Goal: Information Seeking & Learning: Learn about a topic

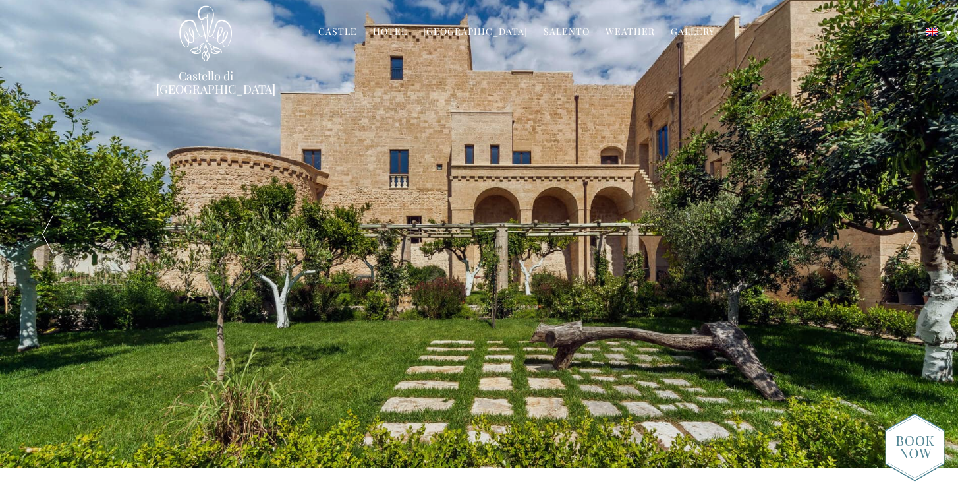
click at [344, 32] on link "Castle" at bounding box center [337, 32] width 39 height 15
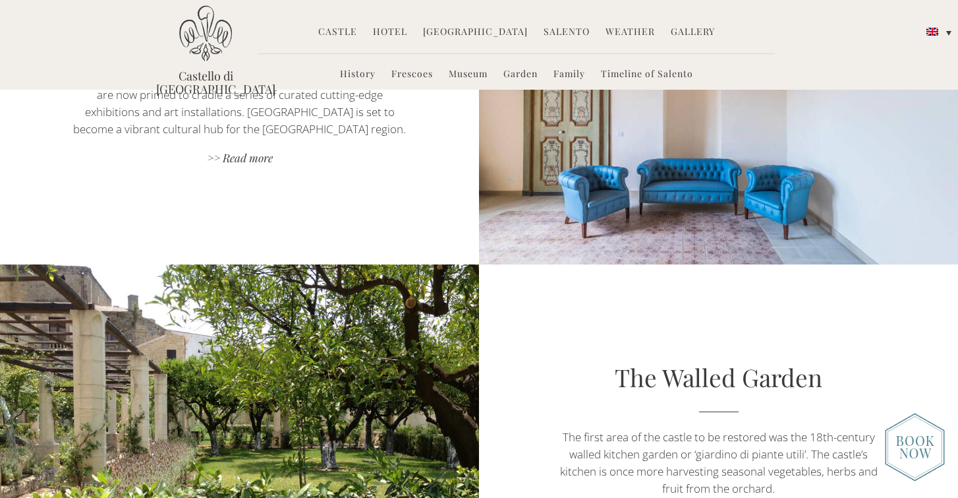
scroll to position [1750, 0]
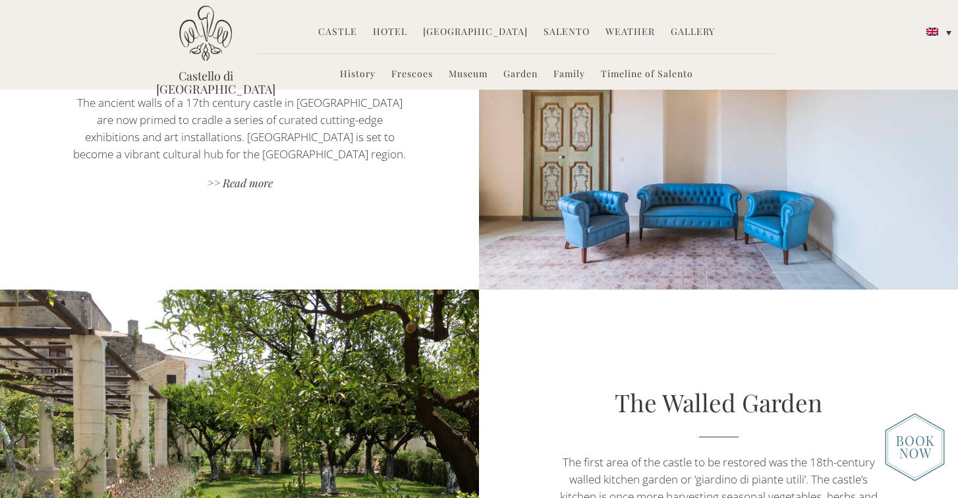
click at [396, 34] on link "Hotel" at bounding box center [390, 32] width 34 height 15
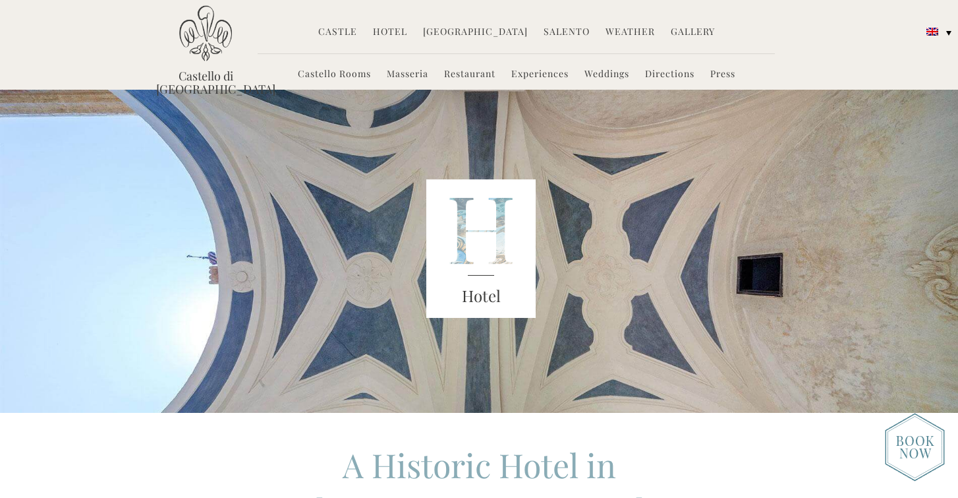
click at [347, 72] on link "Castello Rooms" at bounding box center [334, 74] width 73 height 15
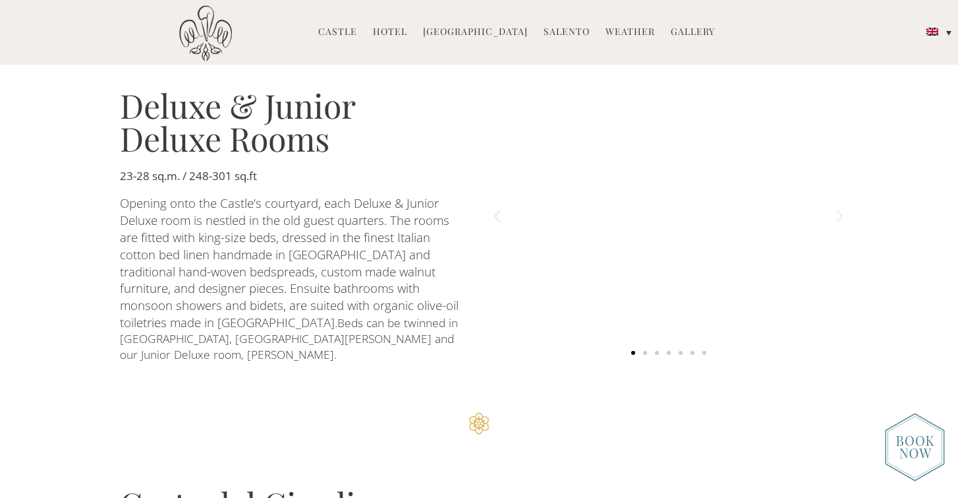
scroll to position [749, 0]
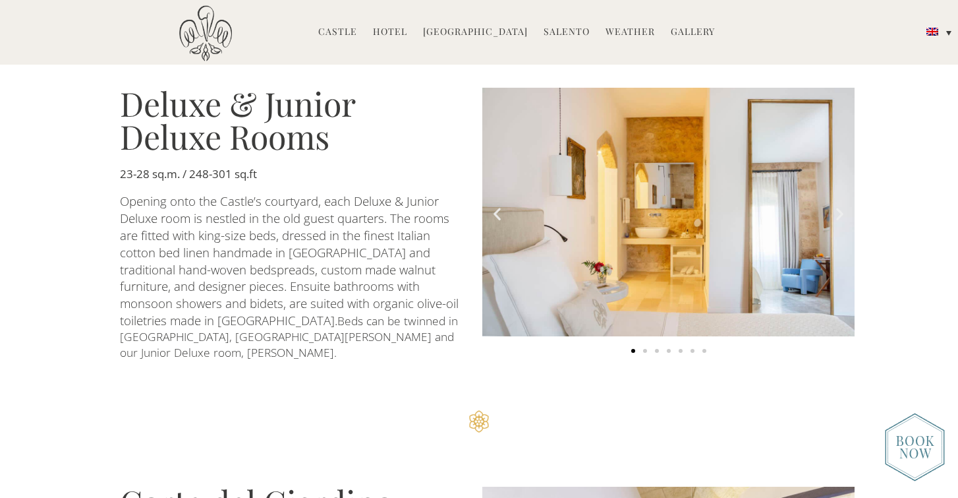
click at [837, 206] on icon "Next slide" at bounding box center [840, 214] width 16 height 16
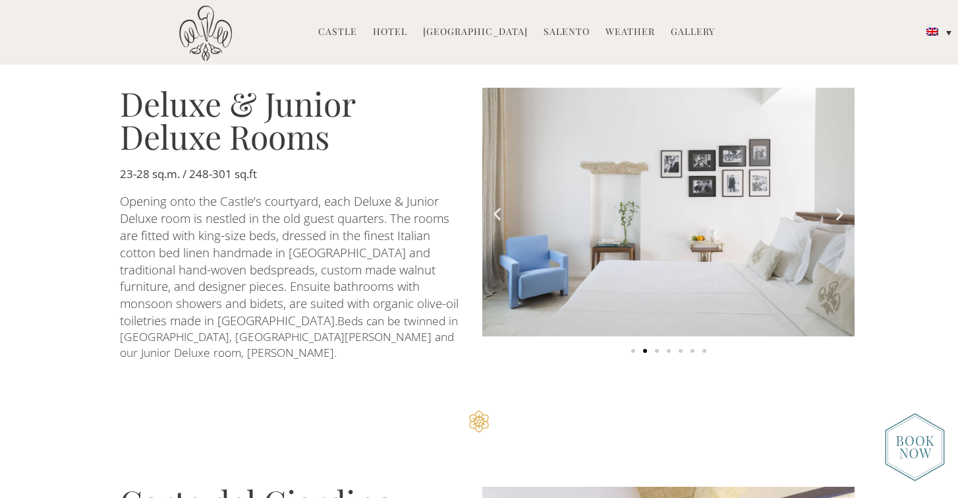
click at [837, 206] on icon "Next slide" at bounding box center [840, 214] width 16 height 16
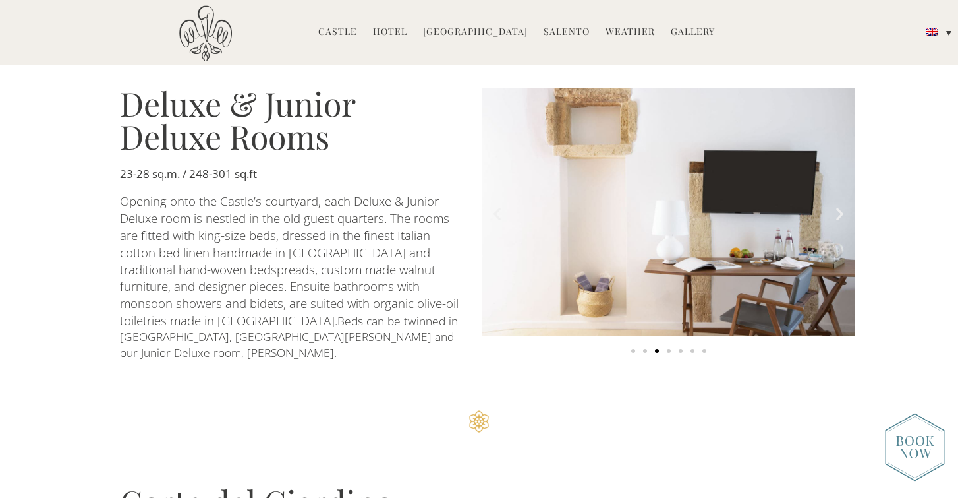
click at [837, 206] on icon "Next slide" at bounding box center [840, 214] width 16 height 16
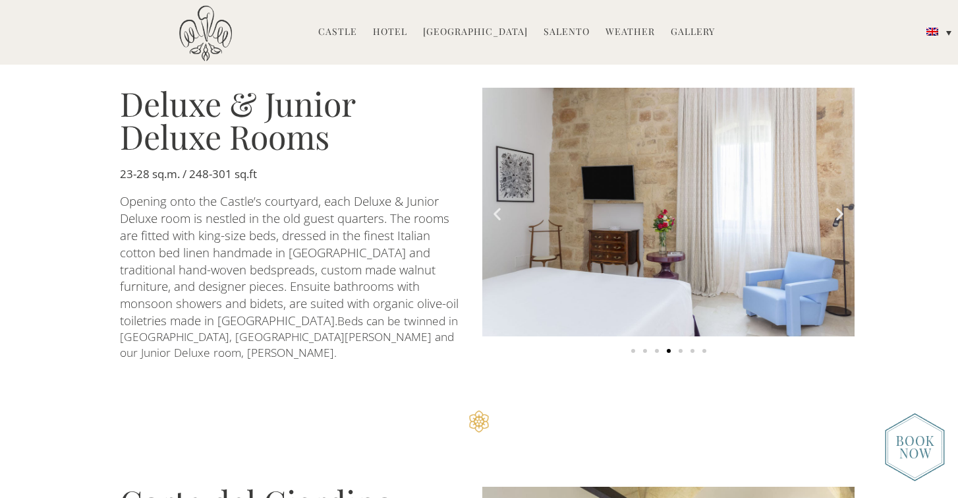
click at [837, 206] on icon "Next slide" at bounding box center [840, 214] width 16 height 16
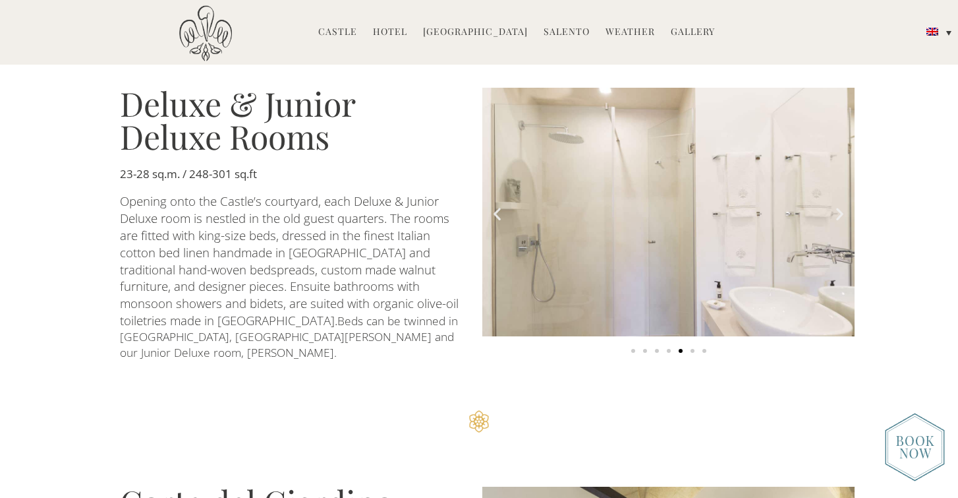
click at [837, 206] on icon "Next slide" at bounding box center [840, 214] width 16 height 16
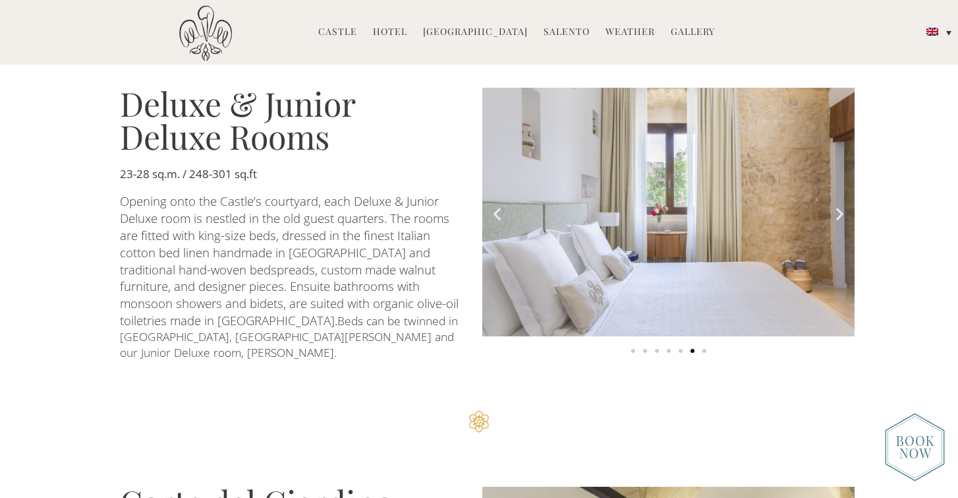
click at [837, 206] on icon "Next slide" at bounding box center [840, 214] width 16 height 16
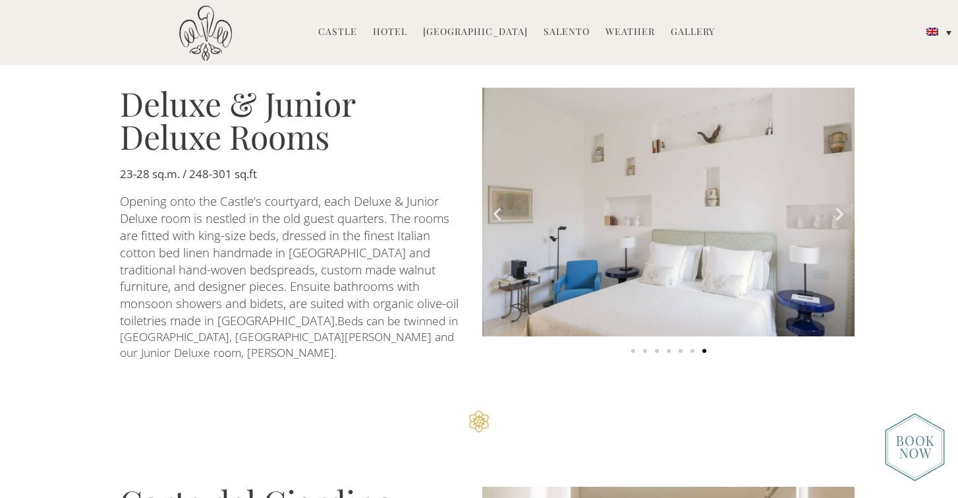
click at [837, 206] on icon "Next slide" at bounding box center [840, 214] width 16 height 16
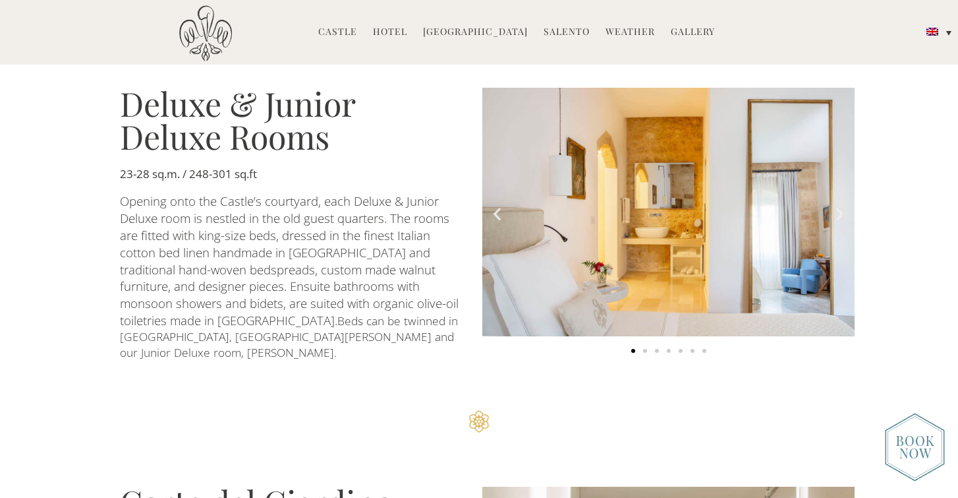
click at [837, 206] on icon "Next slide" at bounding box center [840, 214] width 16 height 16
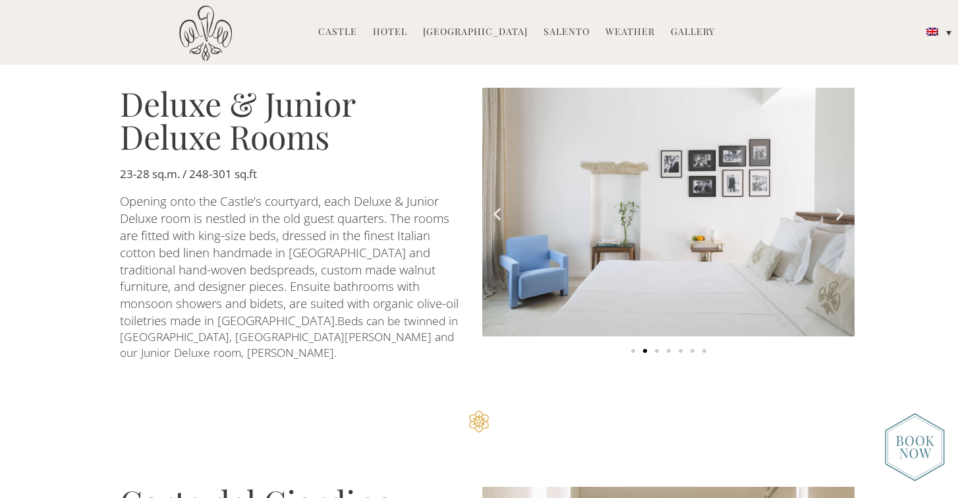
click at [837, 206] on icon "Next slide" at bounding box center [840, 214] width 16 height 16
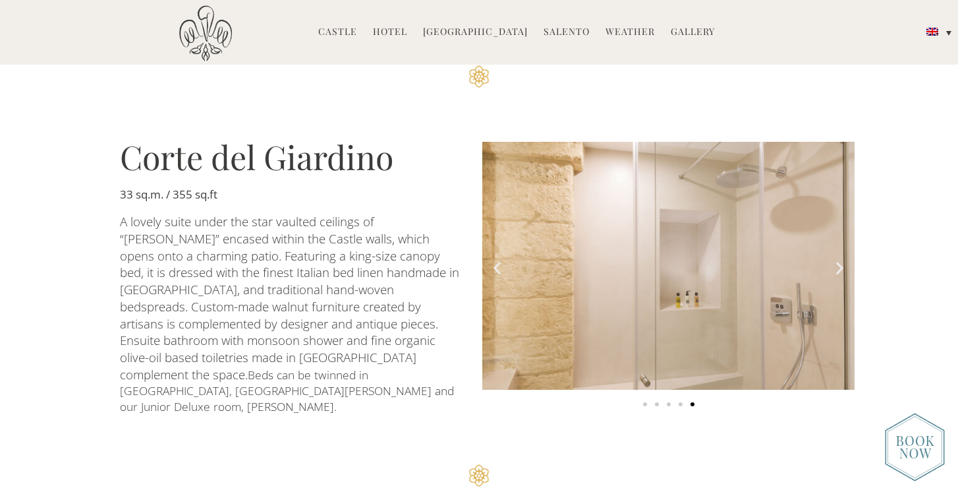
scroll to position [1098, 0]
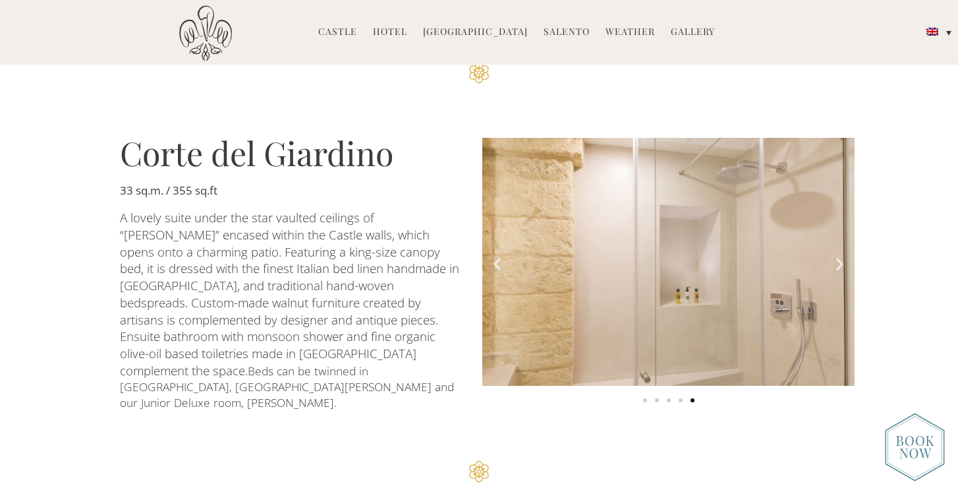
click at [837, 255] on icon "Next slide" at bounding box center [840, 263] width 16 height 16
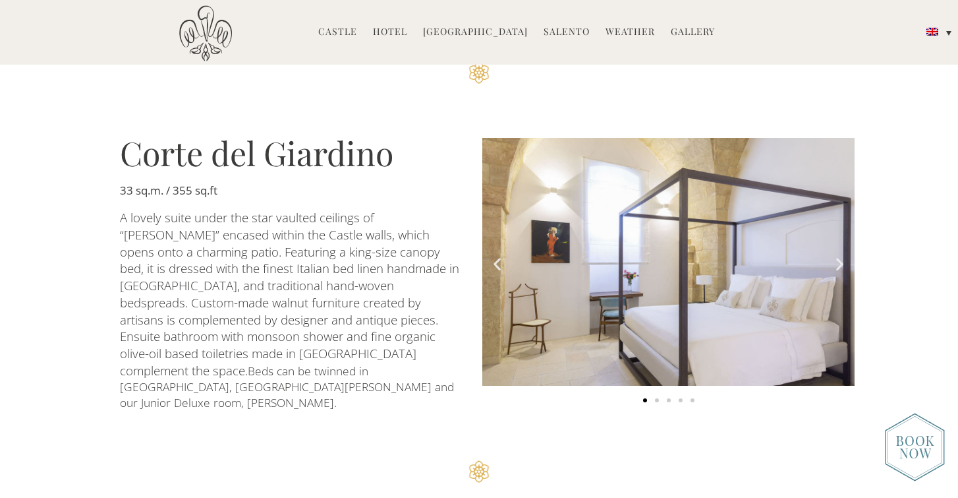
click at [837, 255] on icon "Next slide" at bounding box center [840, 263] width 16 height 16
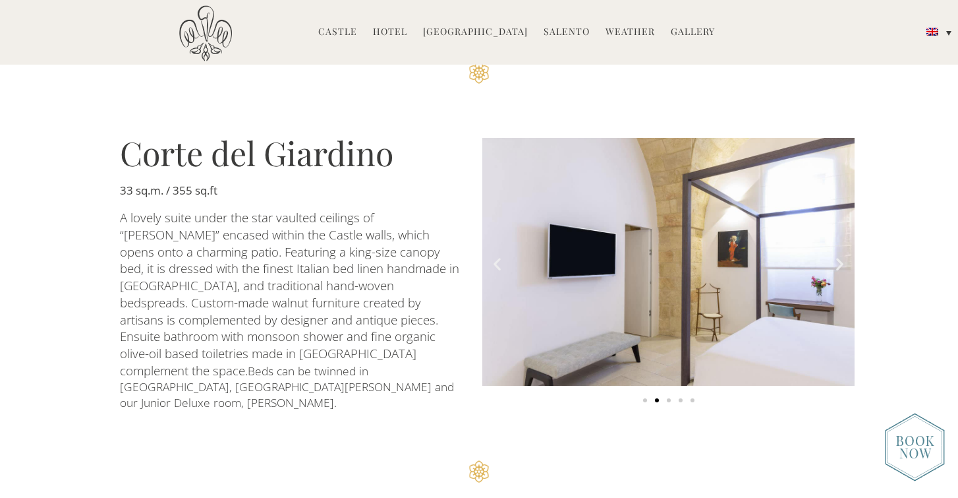
click at [837, 255] on icon "Next slide" at bounding box center [840, 263] width 16 height 16
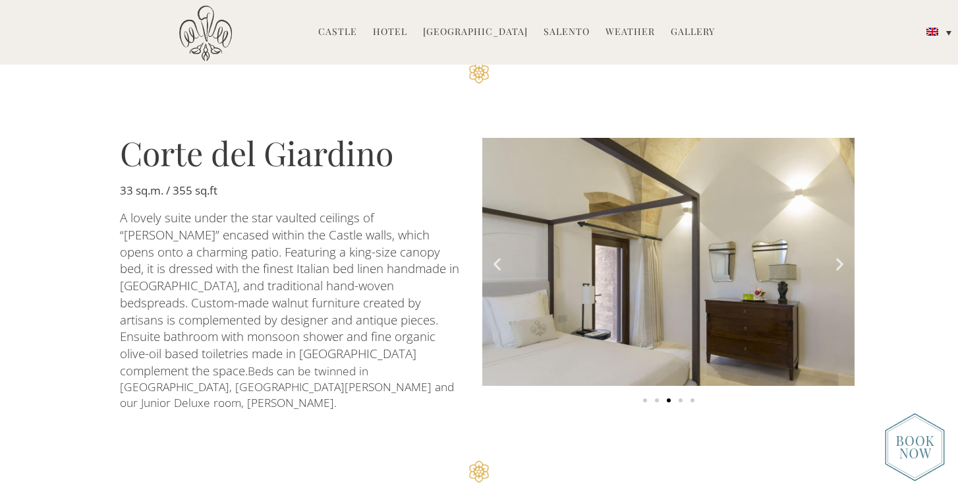
click at [837, 255] on icon "Next slide" at bounding box center [840, 263] width 16 height 16
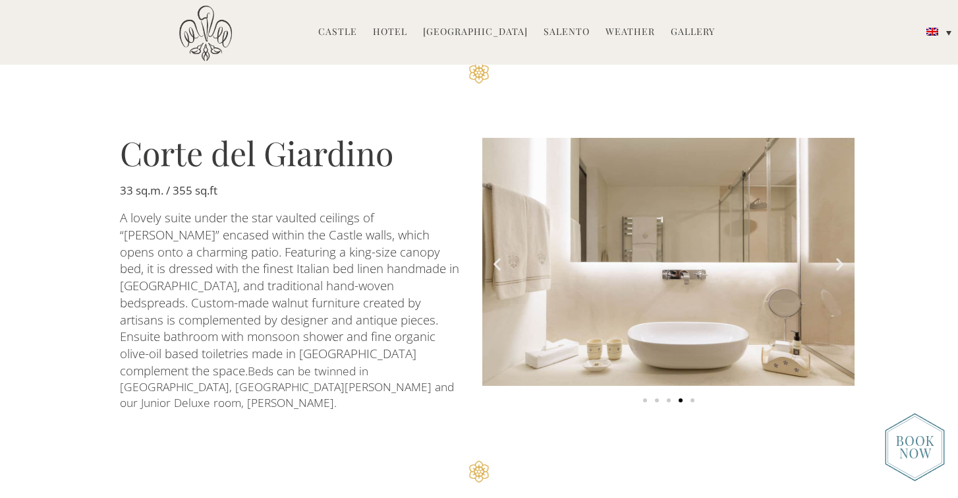
click at [837, 255] on icon "Next slide" at bounding box center [840, 263] width 16 height 16
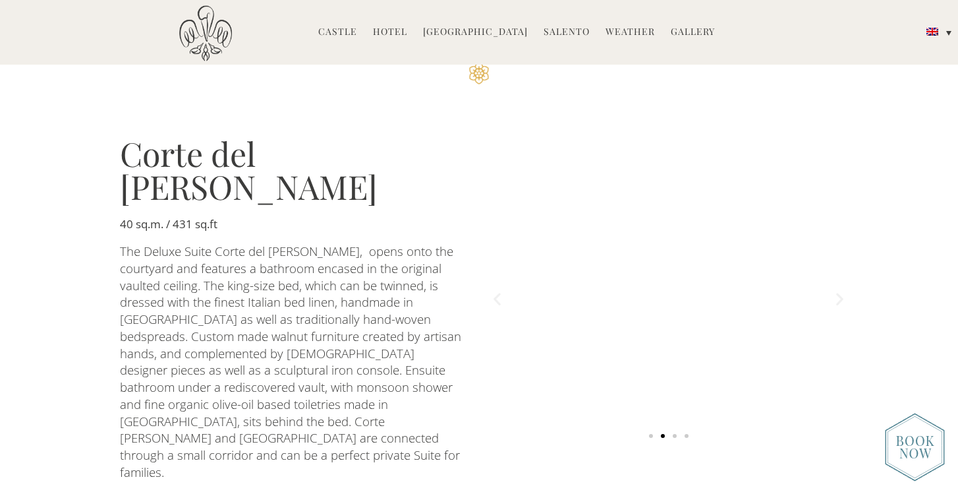
scroll to position [1497, 0]
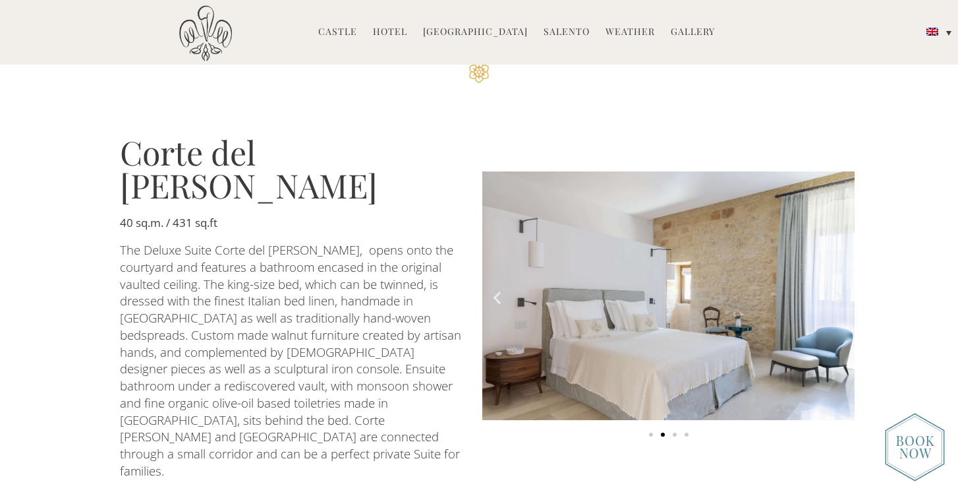
click at [844, 289] on icon "Next slide" at bounding box center [840, 297] width 16 height 16
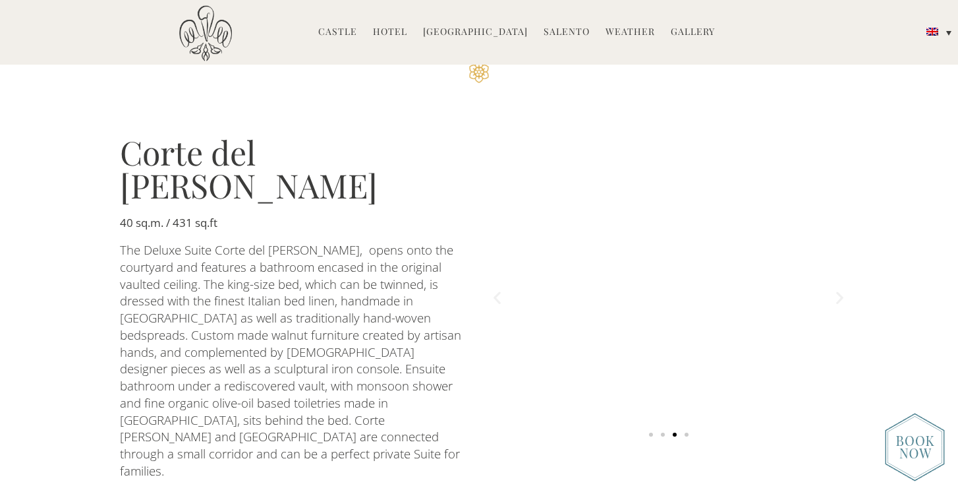
click at [844, 289] on icon "Next slide" at bounding box center [840, 297] width 16 height 16
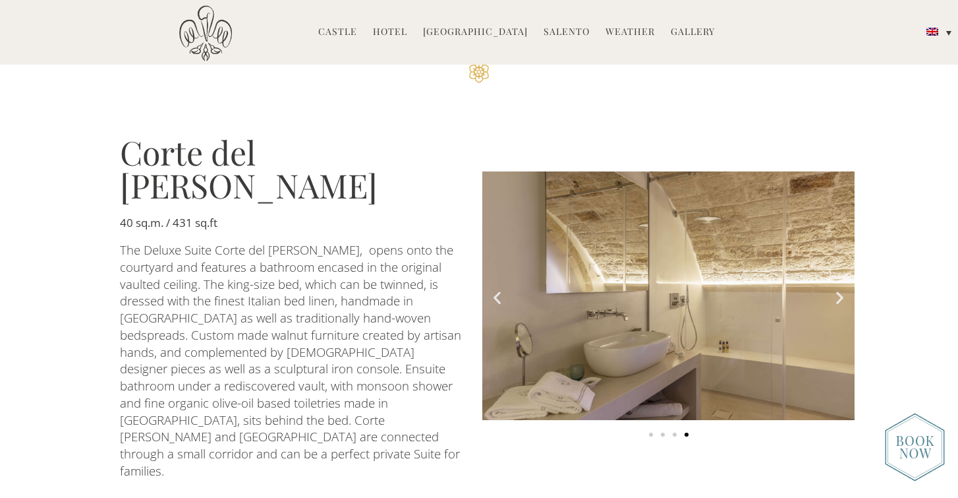
click at [844, 289] on icon "Next slide" at bounding box center [840, 297] width 16 height 16
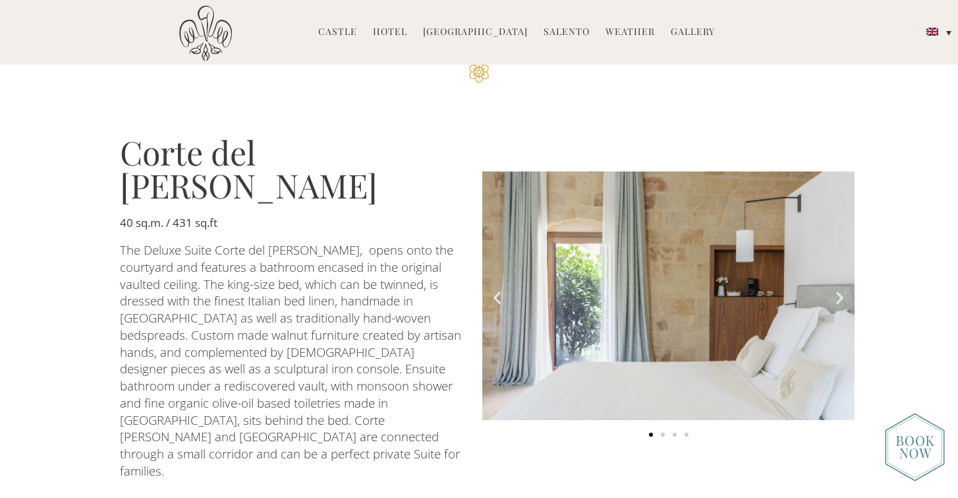
click at [844, 289] on icon "Next slide" at bounding box center [840, 297] width 16 height 16
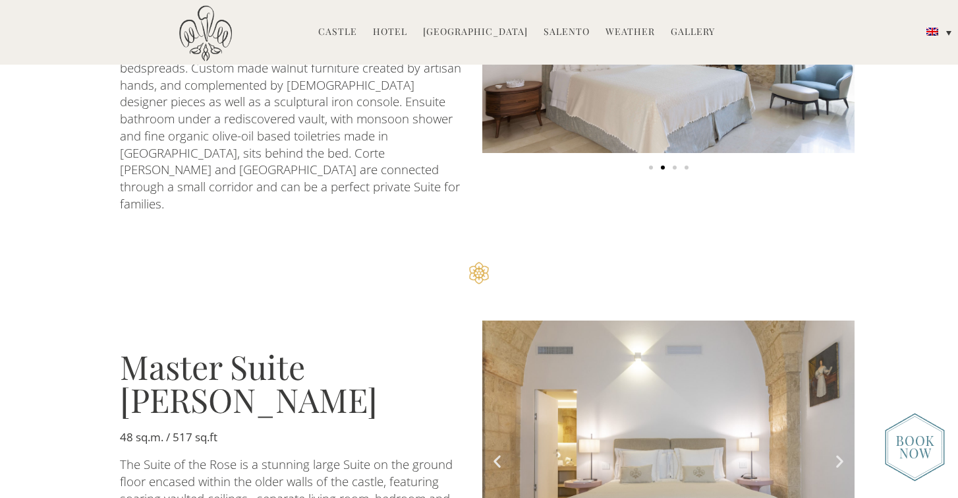
scroll to position [1813, 0]
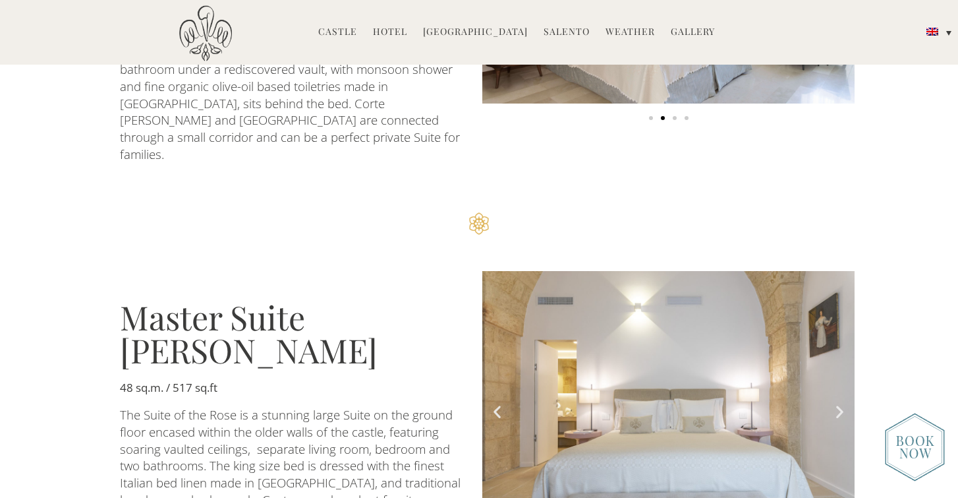
click at [909, 445] on img at bounding box center [915, 447] width 60 height 69
click at [685, 26] on link "Gallery" at bounding box center [693, 32] width 44 height 15
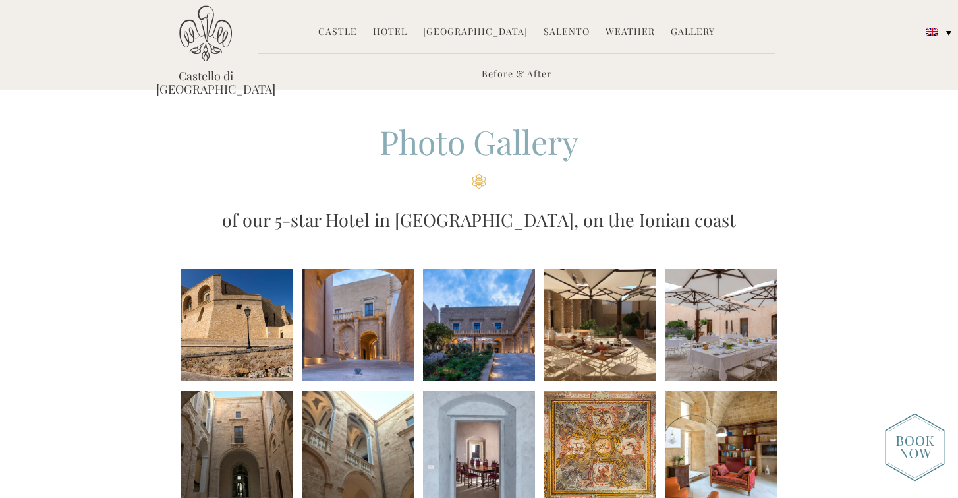
click at [242, 333] on li at bounding box center [237, 325] width 112 height 112
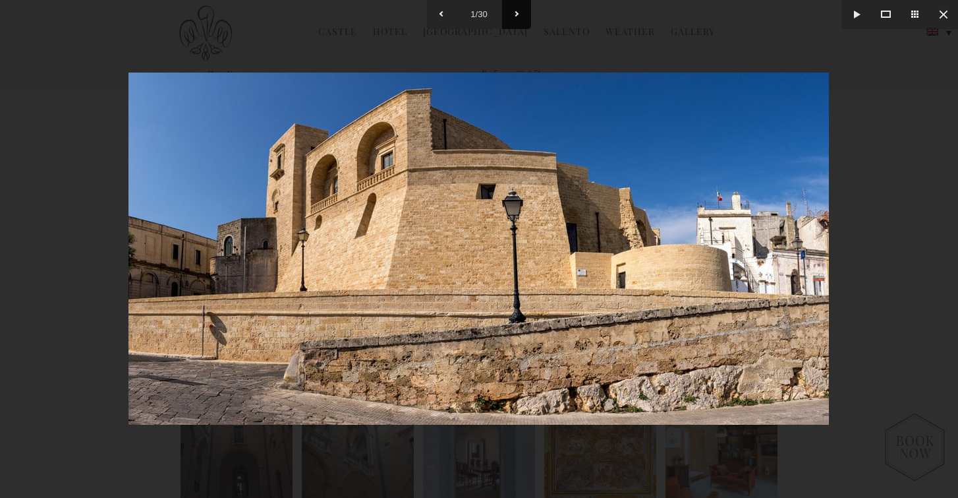
click at [519, 16] on button at bounding box center [516, 14] width 29 height 29
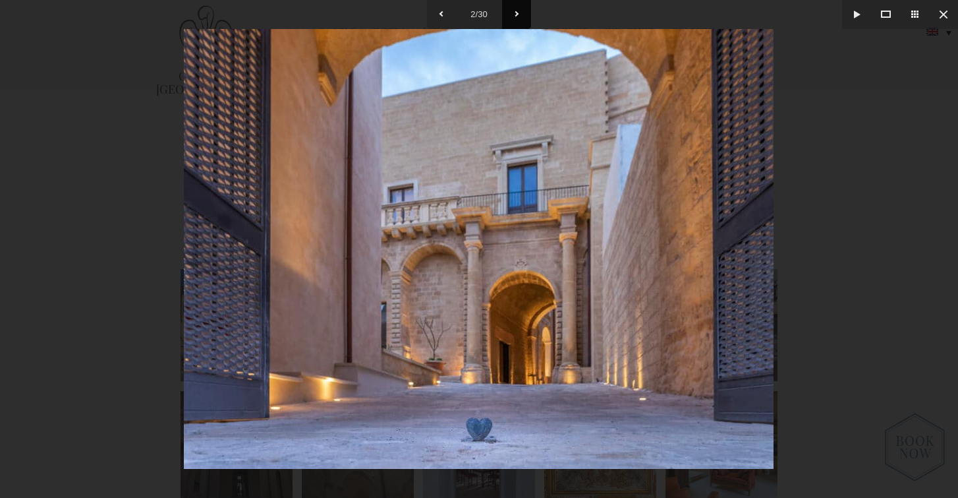
click at [519, 16] on button at bounding box center [516, 14] width 29 height 29
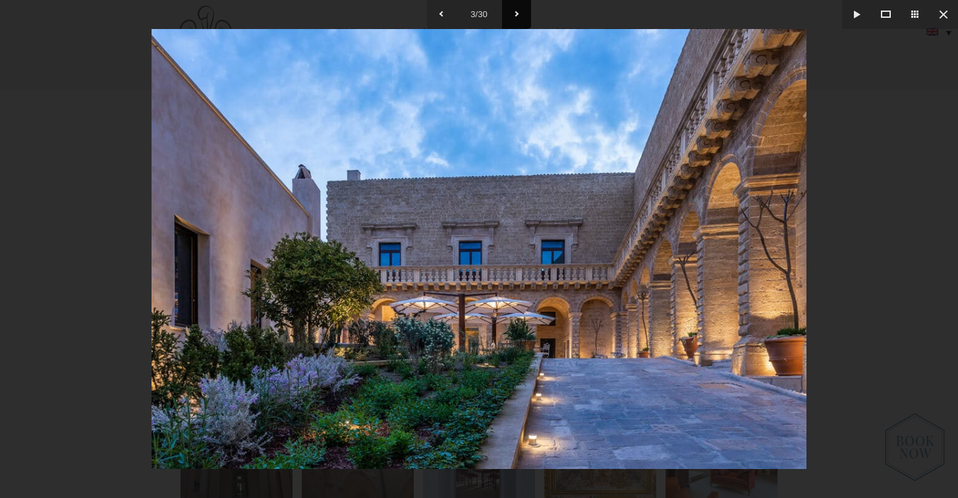
click at [519, 16] on button at bounding box center [516, 14] width 29 height 29
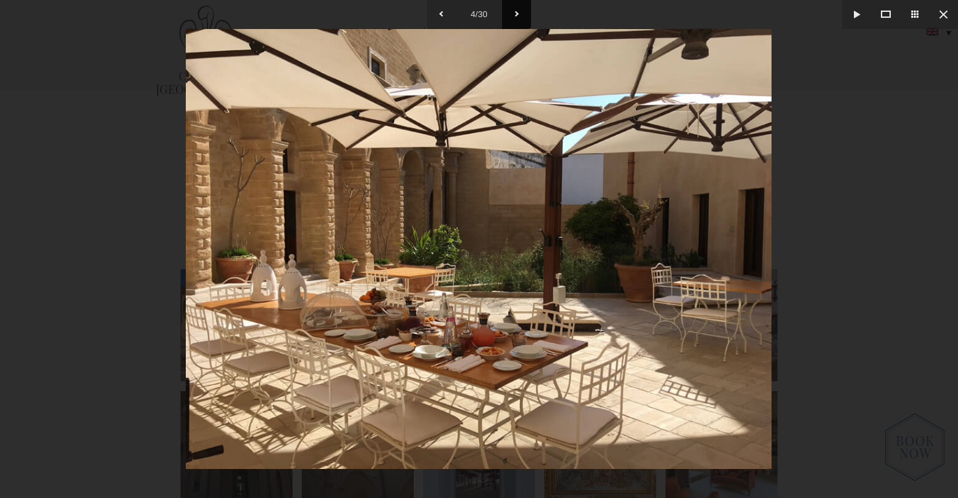
click at [519, 16] on button at bounding box center [516, 14] width 29 height 29
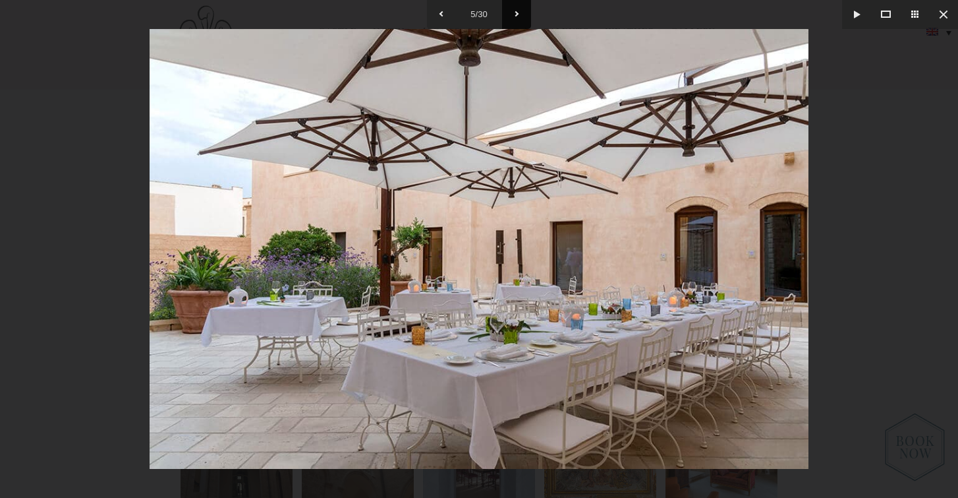
click at [519, 16] on button at bounding box center [516, 14] width 29 height 29
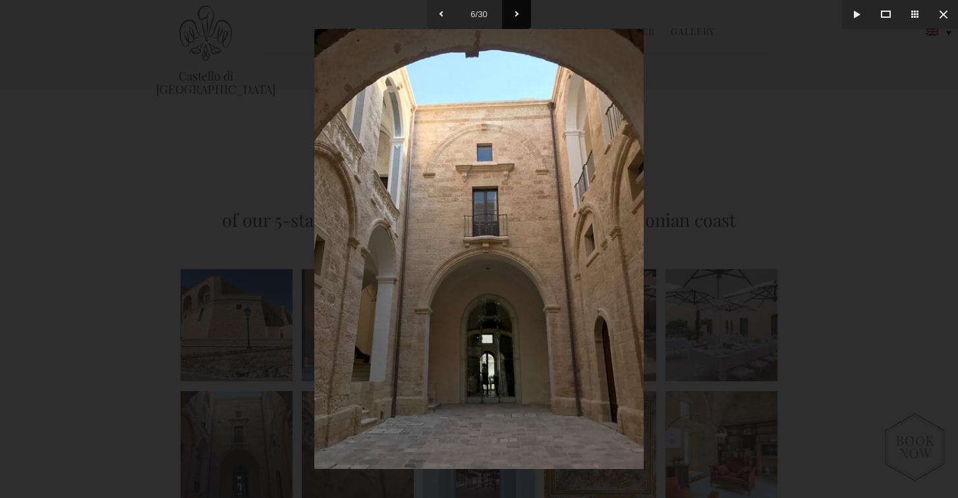
click at [519, 16] on button at bounding box center [516, 14] width 29 height 29
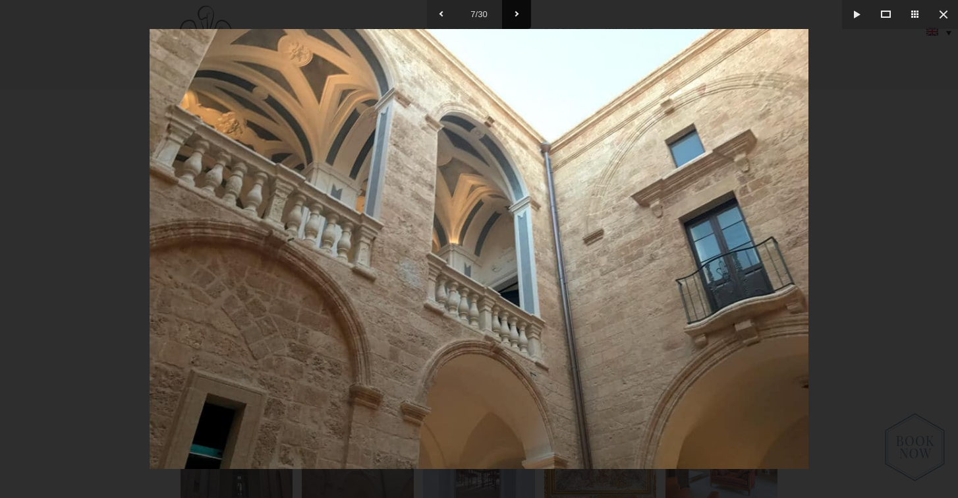
click at [519, 16] on button at bounding box center [516, 14] width 29 height 29
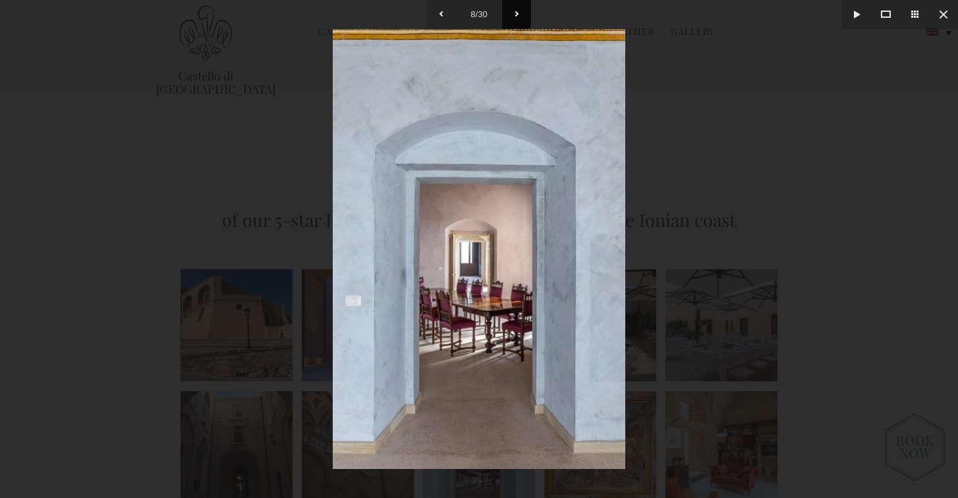
click at [519, 16] on button at bounding box center [516, 14] width 29 height 29
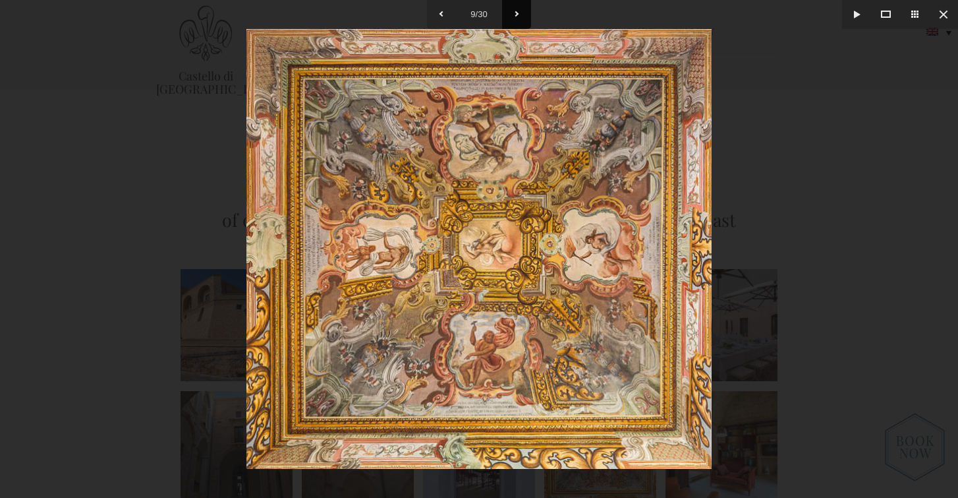
click at [519, 16] on button at bounding box center [516, 14] width 29 height 29
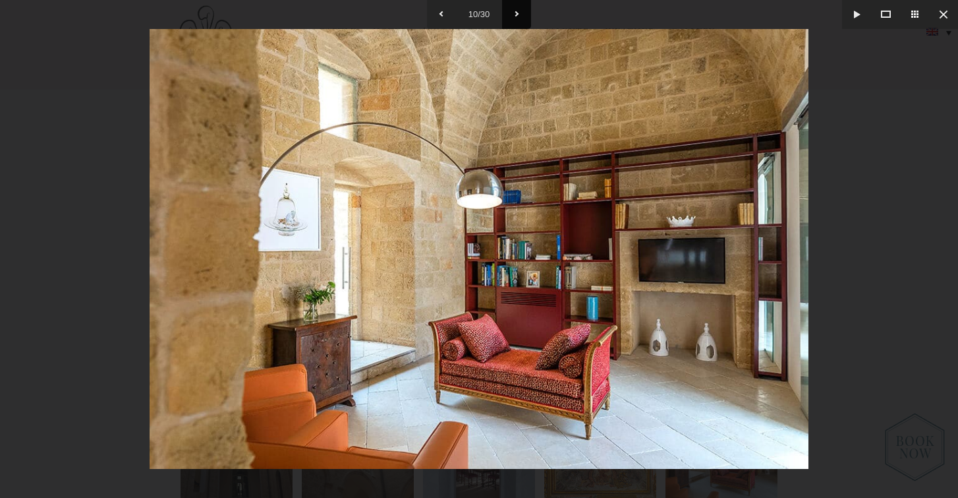
click at [519, 16] on button at bounding box center [516, 14] width 29 height 29
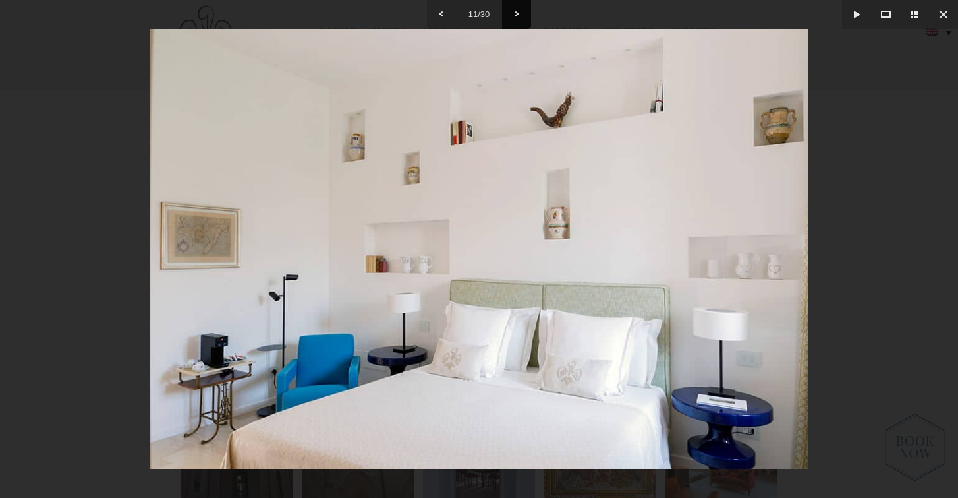
click at [519, 16] on button at bounding box center [516, 14] width 29 height 29
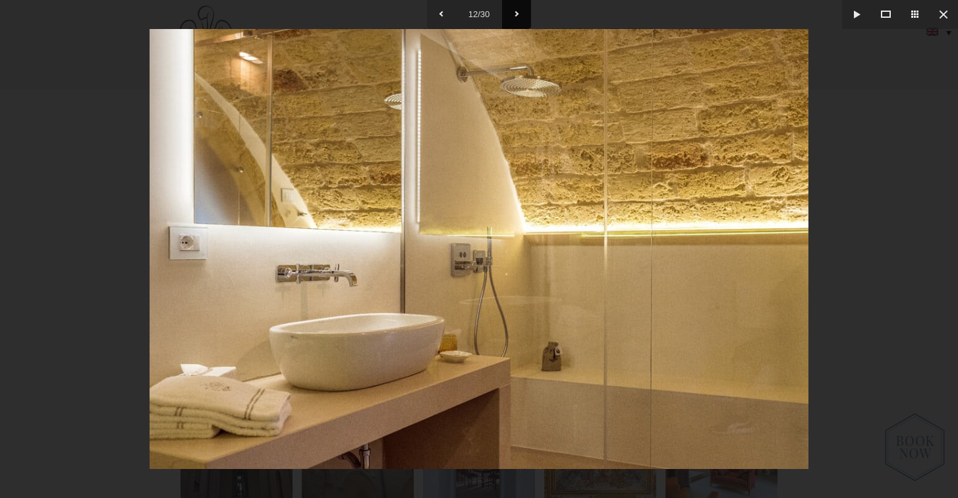
click at [519, 16] on button at bounding box center [516, 14] width 29 height 29
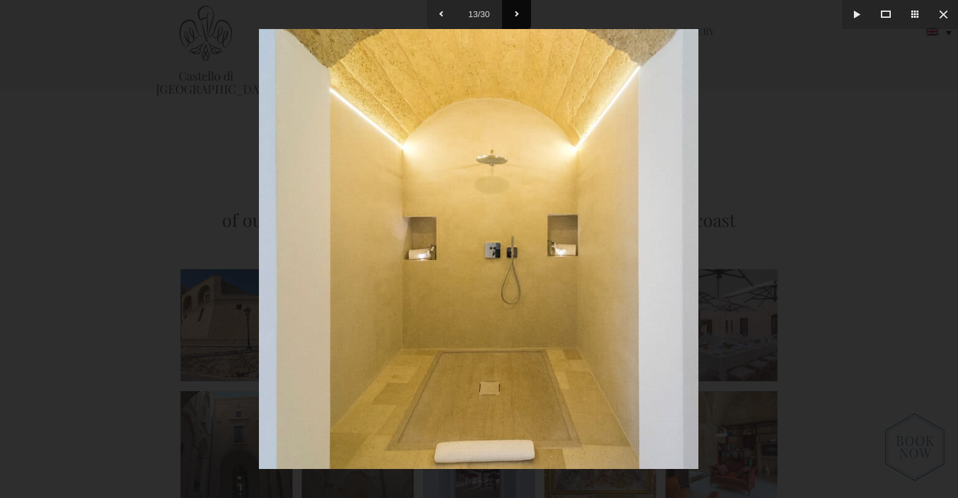
click at [517, 7] on button at bounding box center [516, 14] width 29 height 29
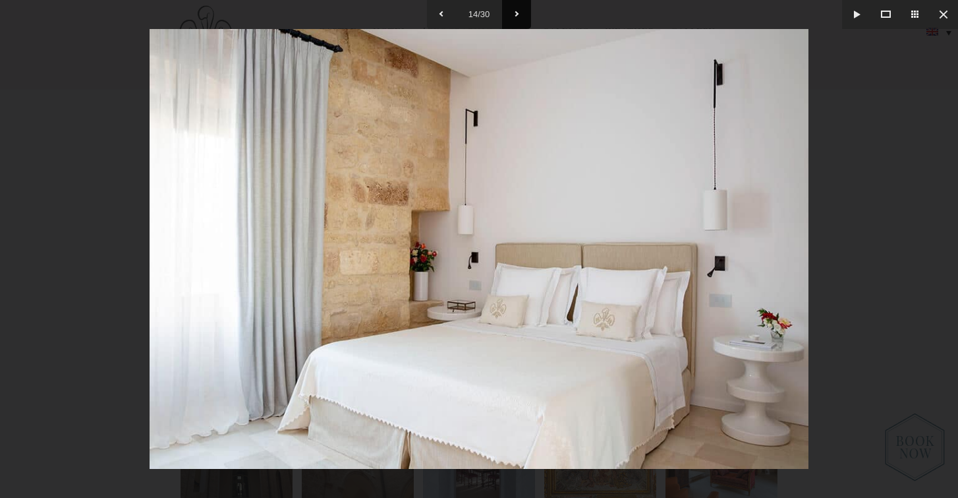
click at [517, 7] on button at bounding box center [516, 14] width 29 height 29
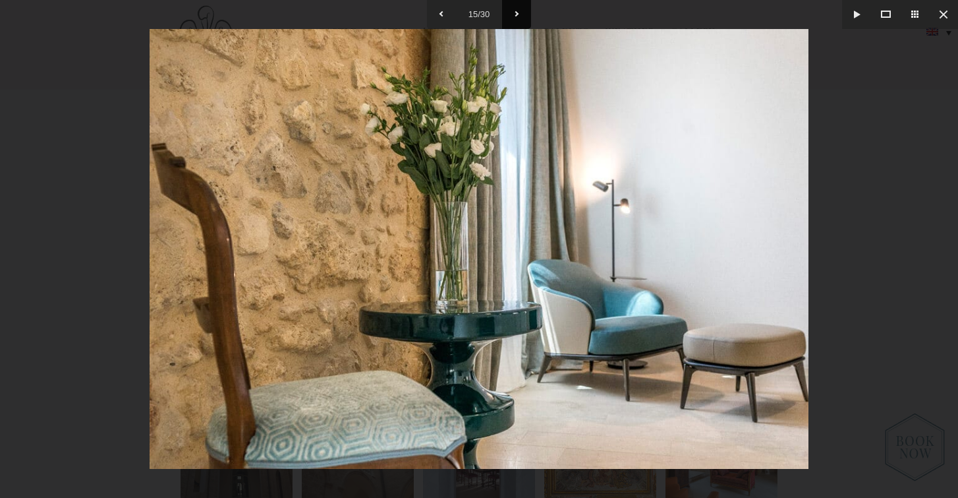
click at [517, 7] on button at bounding box center [516, 14] width 29 height 29
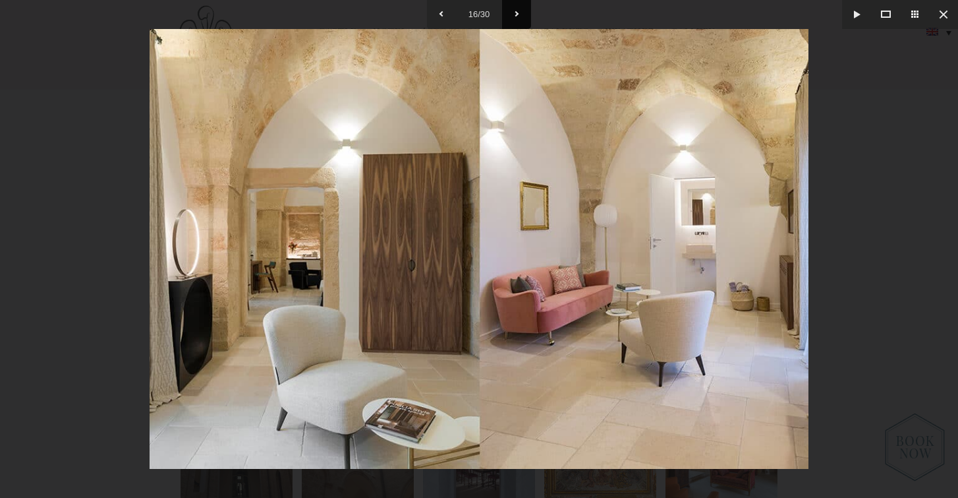
click at [517, 7] on button at bounding box center [516, 14] width 29 height 29
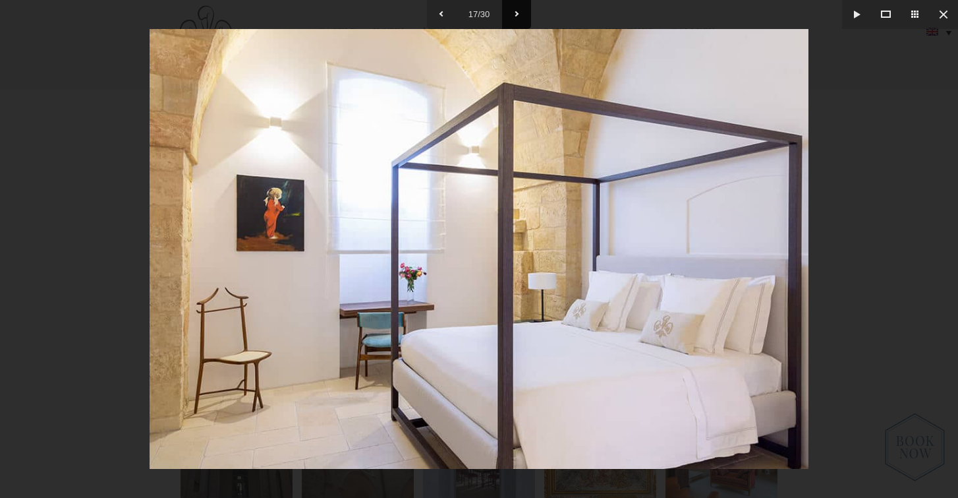
click at [517, 7] on button at bounding box center [516, 14] width 29 height 29
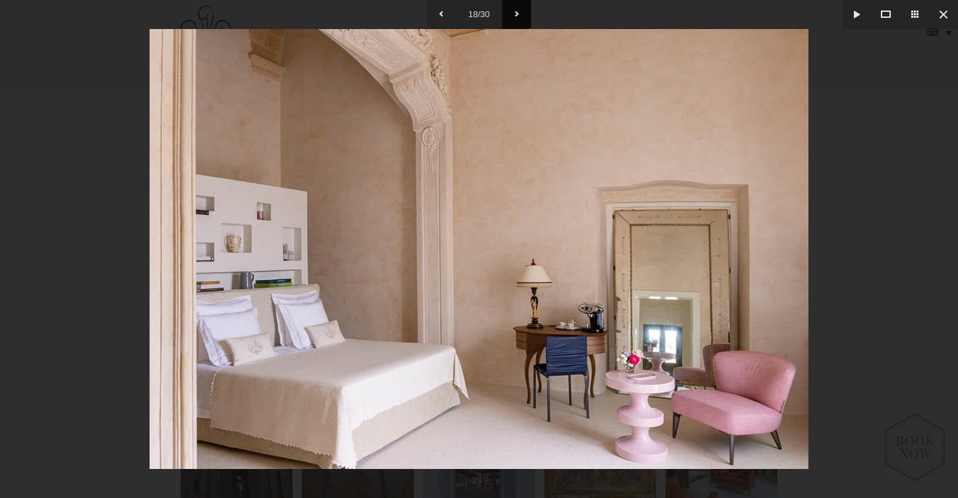
click at [517, 7] on button at bounding box center [516, 14] width 29 height 29
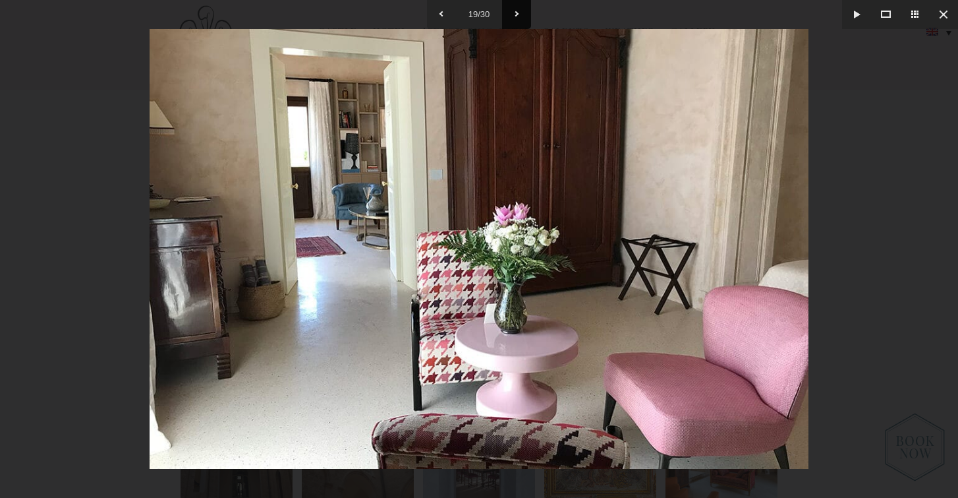
click at [517, 7] on button at bounding box center [516, 14] width 29 height 29
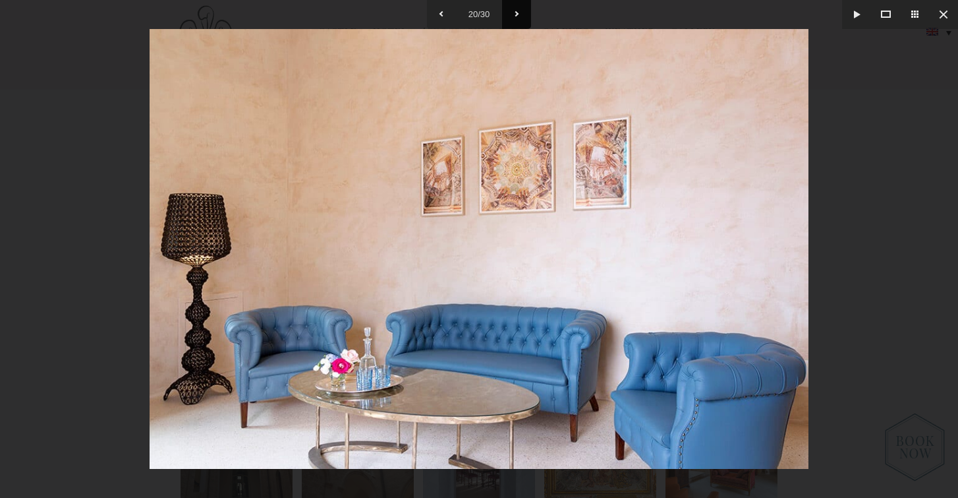
click at [517, 7] on button at bounding box center [516, 14] width 29 height 29
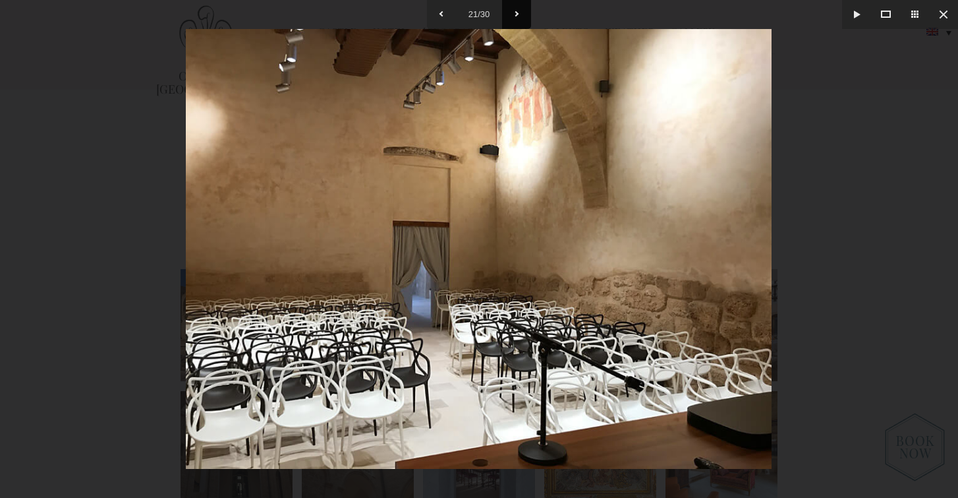
click at [517, 7] on button at bounding box center [516, 14] width 29 height 29
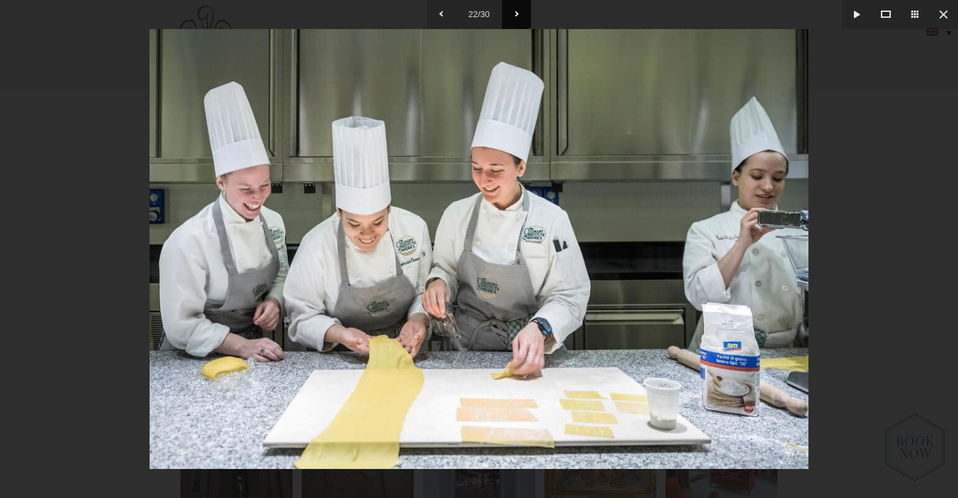
click at [517, 7] on button at bounding box center [516, 14] width 29 height 29
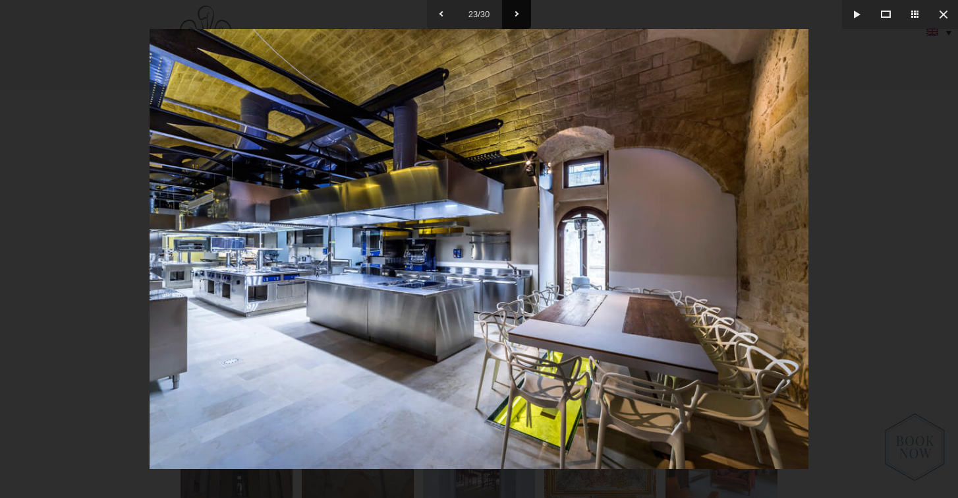
click at [517, 7] on button at bounding box center [516, 14] width 29 height 29
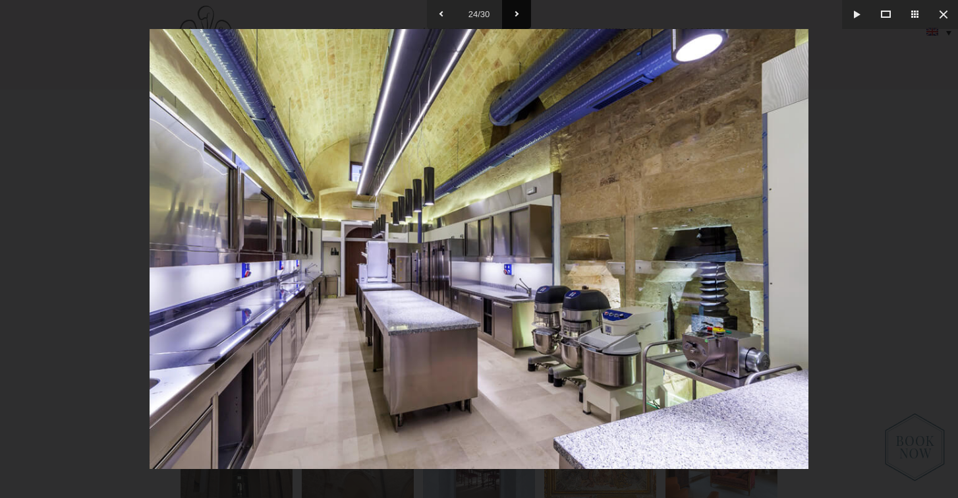
click at [517, 7] on button at bounding box center [516, 14] width 29 height 29
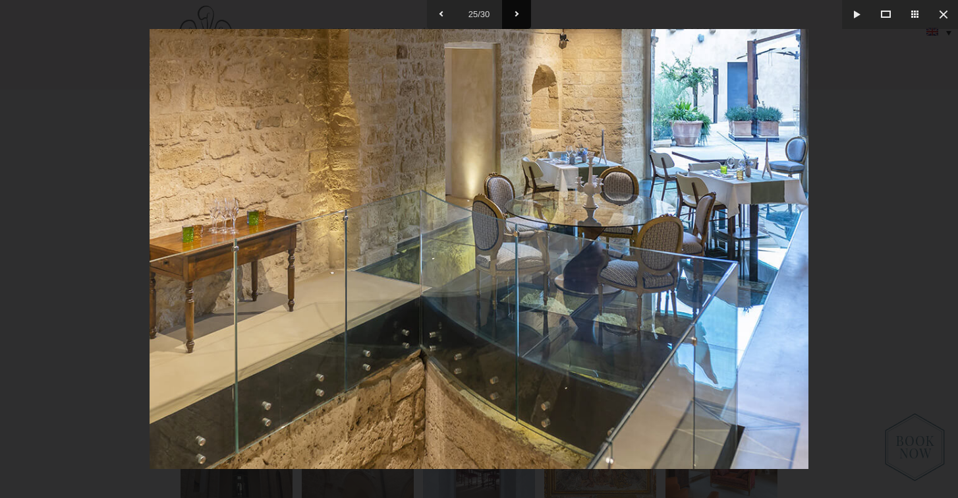
click at [517, 7] on button at bounding box center [516, 14] width 29 height 29
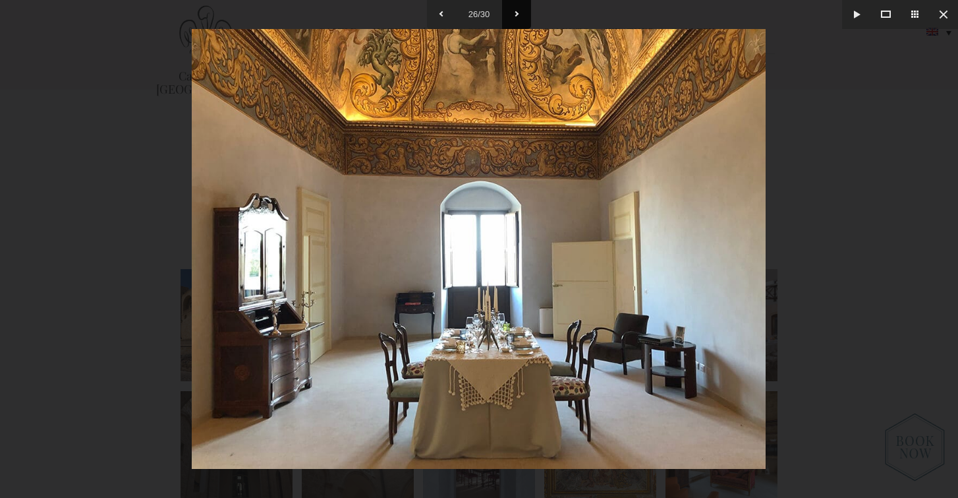
click at [517, 7] on button at bounding box center [516, 14] width 29 height 29
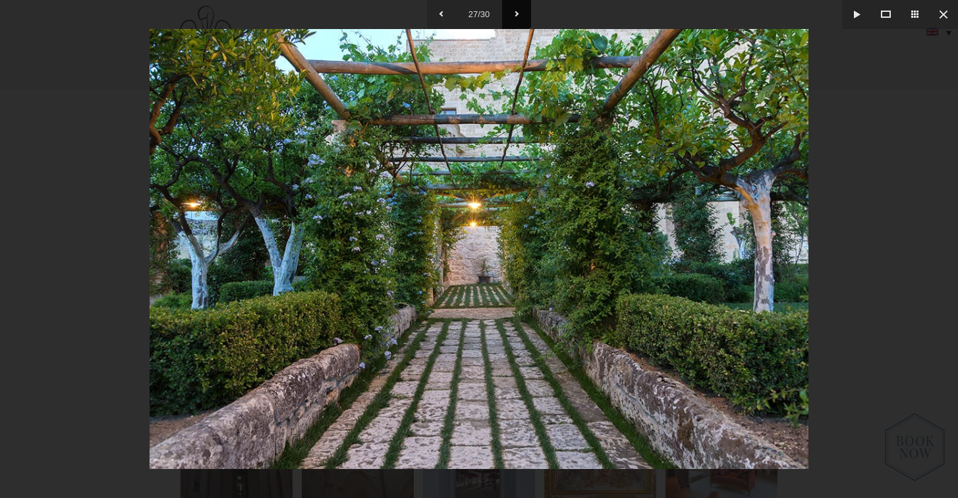
click at [517, 7] on button at bounding box center [516, 14] width 29 height 29
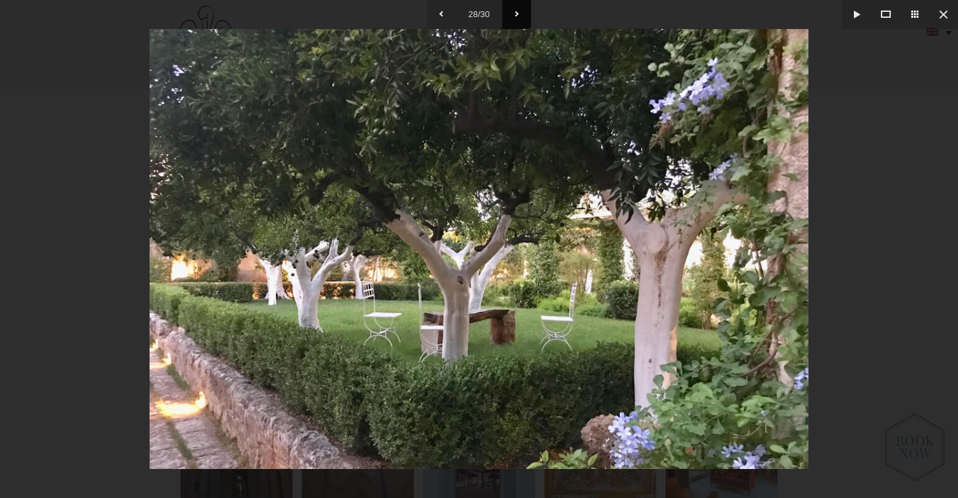
click at [517, 7] on button at bounding box center [516, 14] width 29 height 29
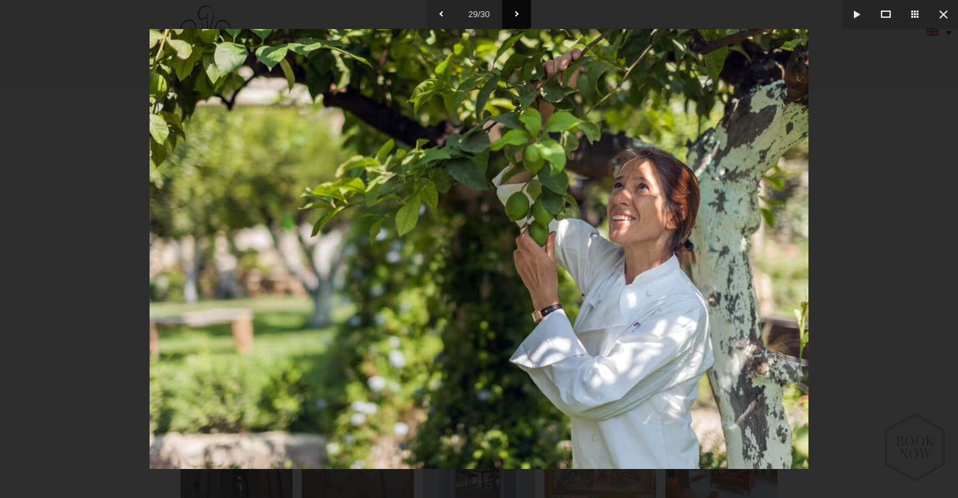
click at [517, 7] on button at bounding box center [516, 14] width 29 height 29
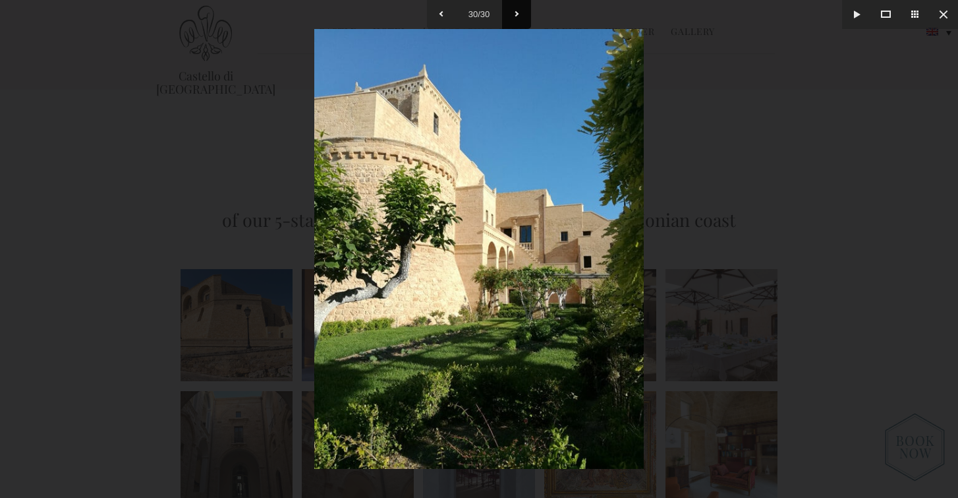
click at [517, 7] on button at bounding box center [516, 14] width 29 height 29
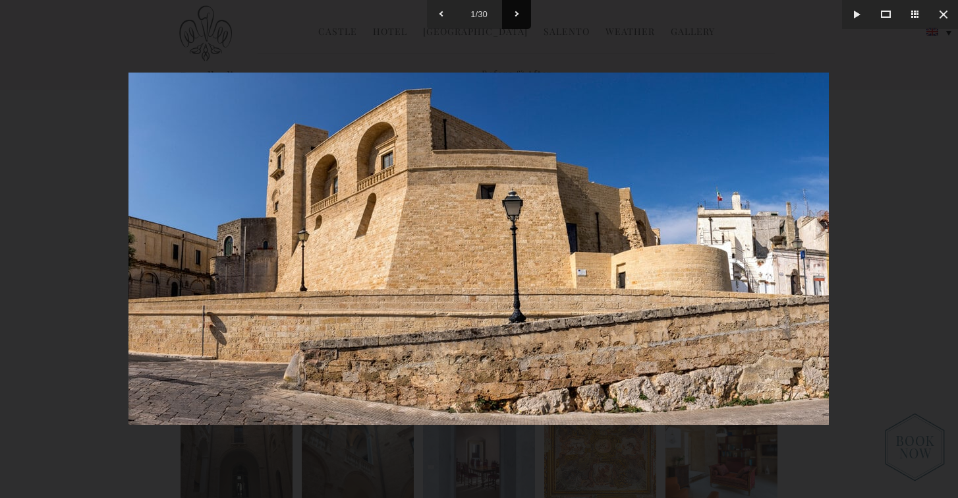
click at [517, 7] on button at bounding box center [516, 14] width 29 height 29
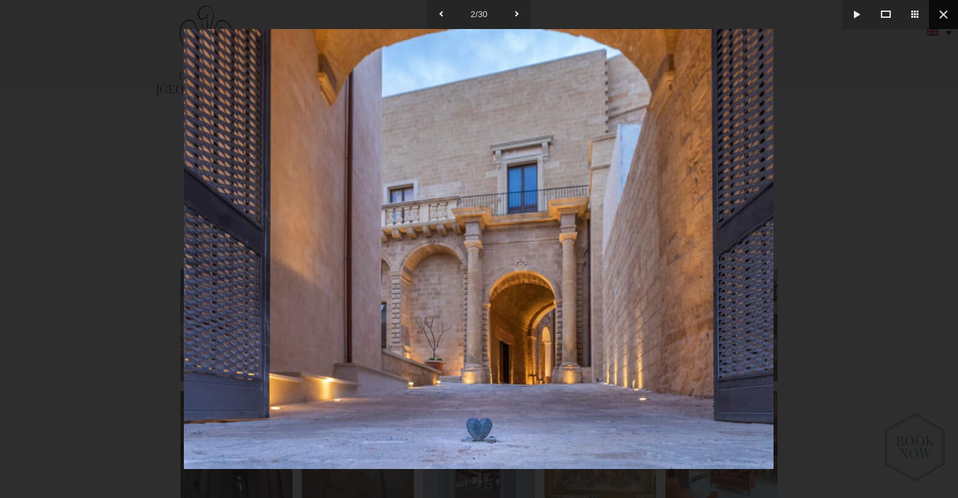
click at [942, 12] on button at bounding box center [943, 14] width 29 height 29
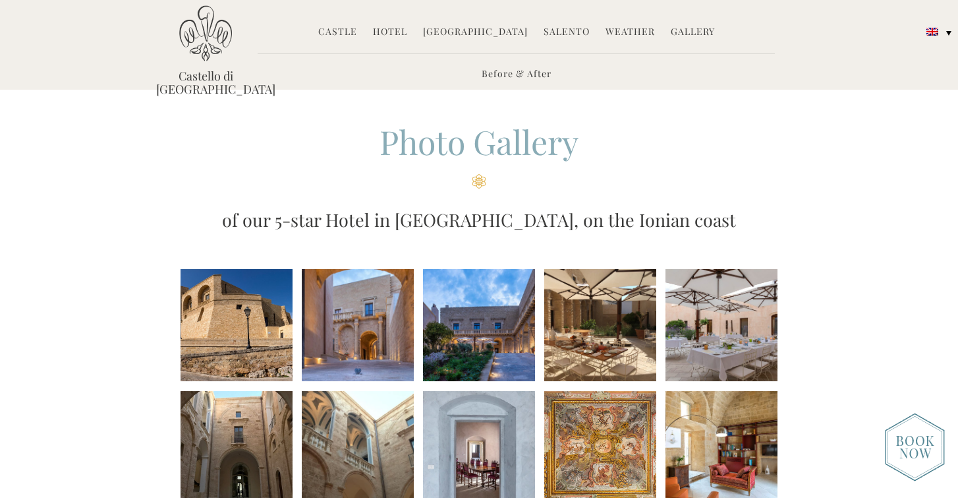
click at [401, 31] on link "Hotel" at bounding box center [390, 32] width 34 height 15
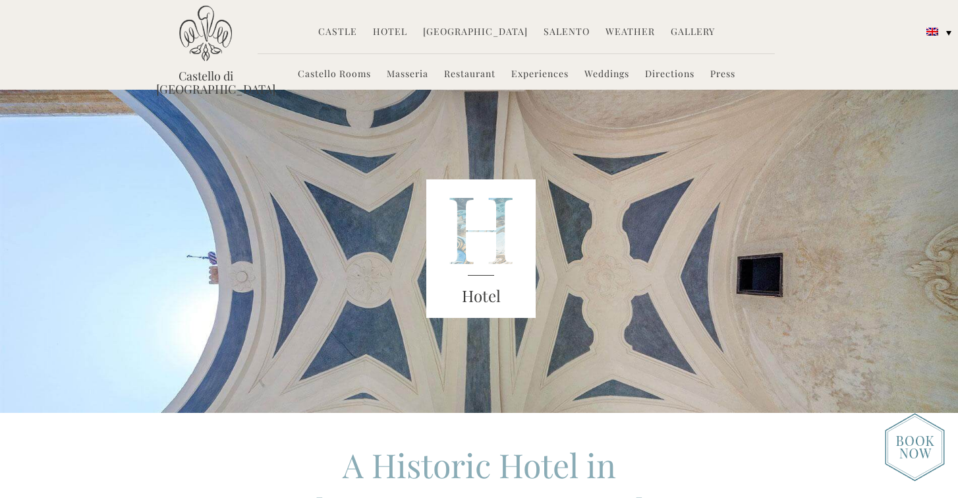
click at [454, 73] on link "Restaurant" at bounding box center [469, 74] width 51 height 15
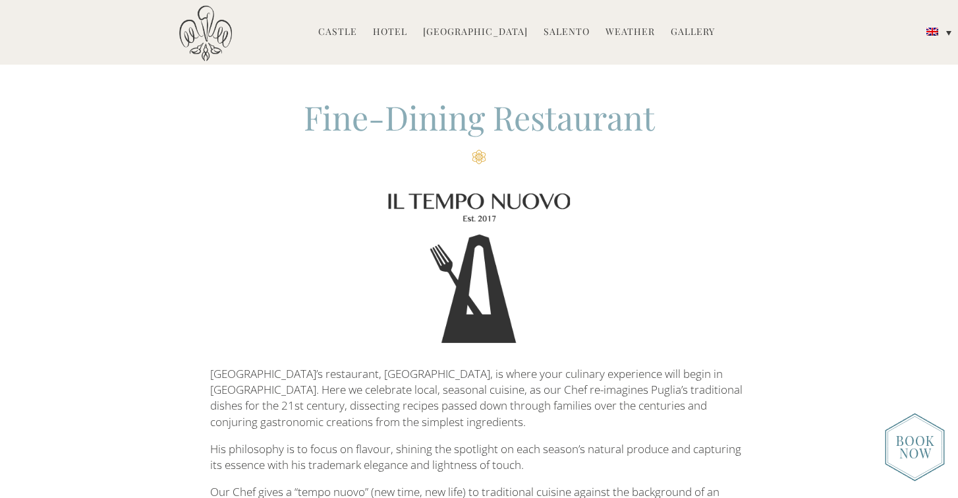
scroll to position [39, 0]
